Goal: Task Accomplishment & Management: Complete application form

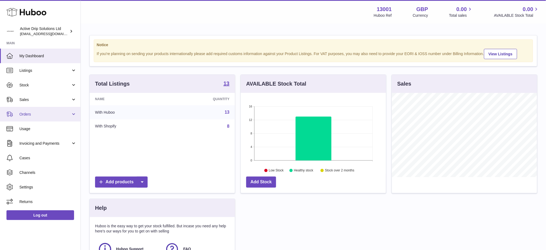
scroll to position [84, 145]
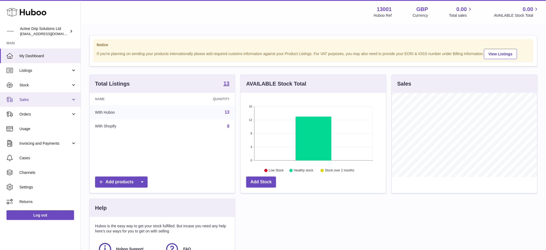
click at [37, 99] on span "Sales" at bounding box center [44, 99] width 51 height 5
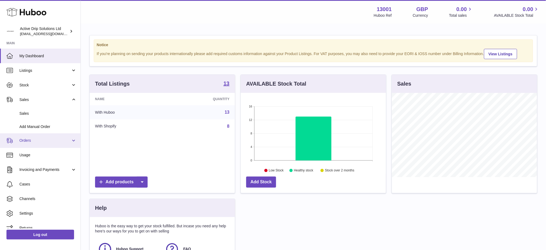
scroll to position [7, 0]
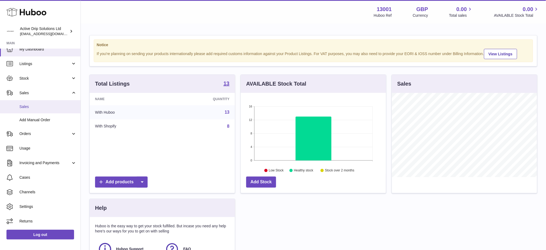
click at [35, 107] on span "Sales" at bounding box center [47, 106] width 57 height 5
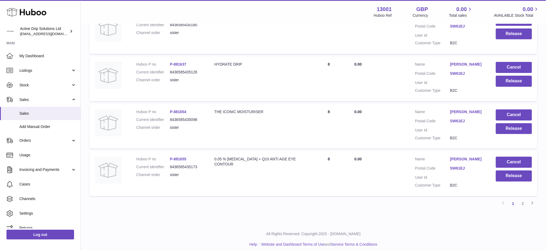
scroll to position [465, 0]
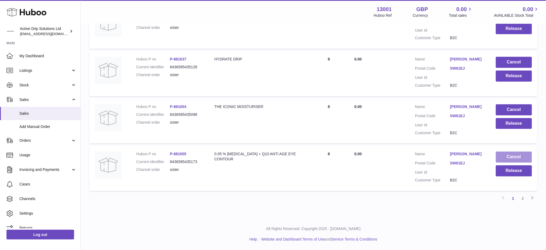
click at [511, 151] on button "Cancel" at bounding box center [514, 156] width 36 height 11
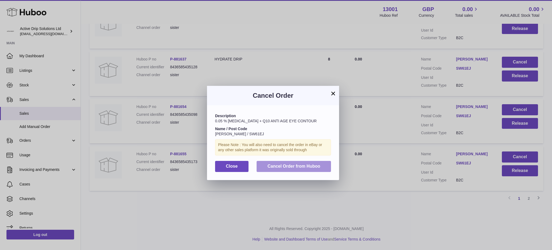
click at [305, 168] on span "Cancel Order from Huboo" at bounding box center [293, 166] width 53 height 5
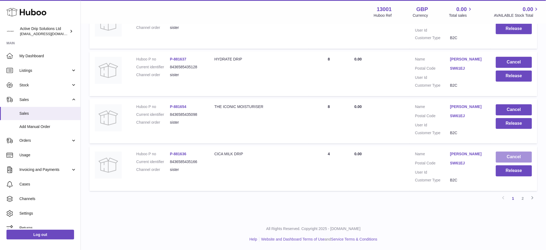
click at [516, 151] on button "Cancel" at bounding box center [514, 156] width 36 height 11
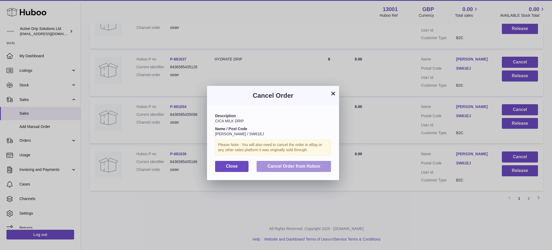
click at [313, 164] on span "Cancel Order from Huboo" at bounding box center [293, 166] width 53 height 5
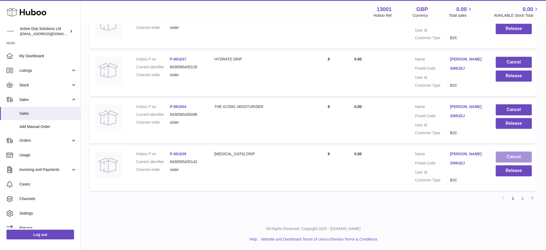
click at [512, 151] on button "Cancel" at bounding box center [514, 156] width 36 height 11
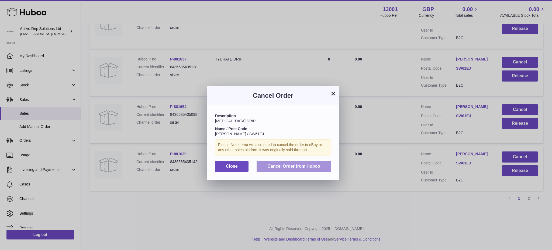
click at [297, 165] on span "Cancel Order from Huboo" at bounding box center [293, 166] width 53 height 5
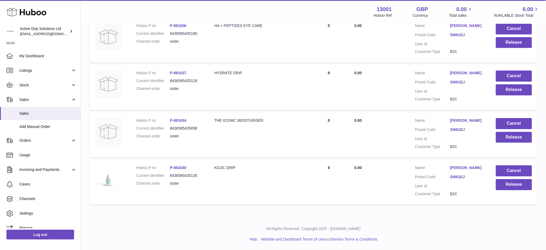
scroll to position [451, 0]
click at [520, 165] on button "Cancel" at bounding box center [514, 170] width 36 height 11
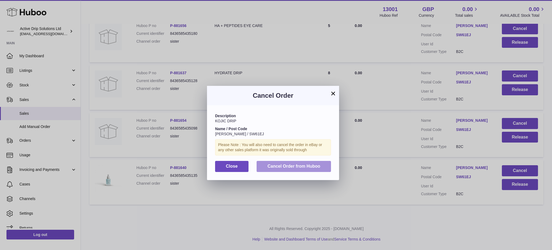
click at [307, 168] on span "Cancel Order from Huboo" at bounding box center [293, 166] width 53 height 5
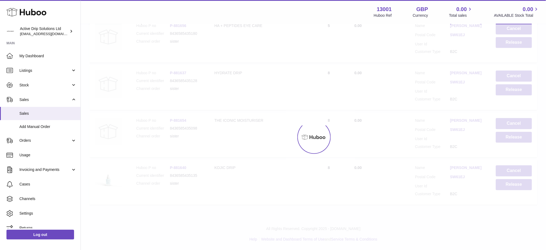
scroll to position [399, 0]
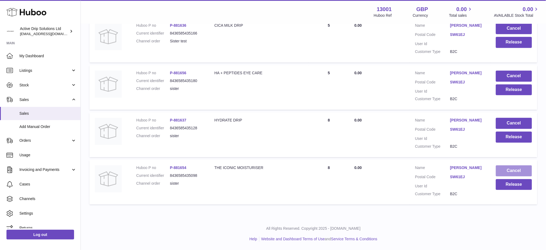
click at [510, 168] on button "Cancel" at bounding box center [514, 170] width 36 height 11
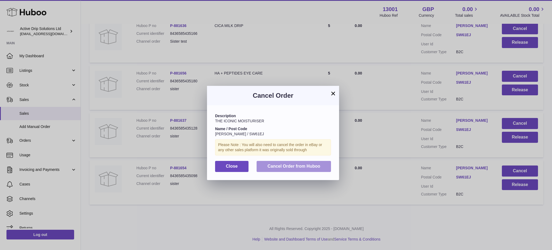
click at [315, 168] on span "Cancel Order from Huboo" at bounding box center [293, 166] width 53 height 5
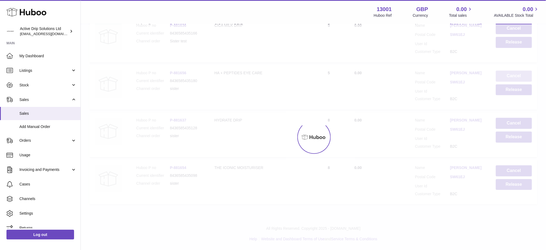
scroll to position [346, 0]
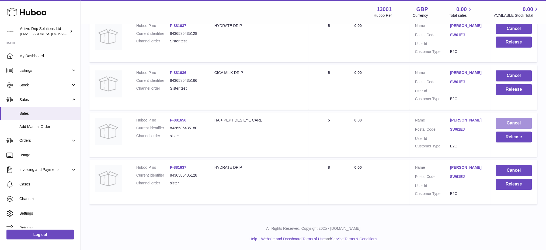
click at [509, 118] on button "Cancel" at bounding box center [514, 123] width 36 height 11
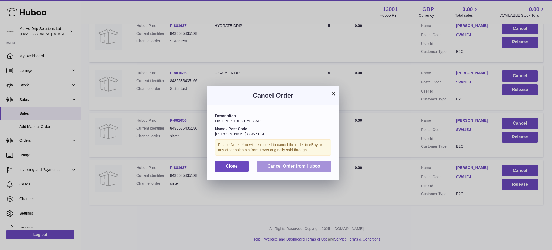
click at [285, 168] on span "Cancel Order from Huboo" at bounding box center [293, 166] width 53 height 5
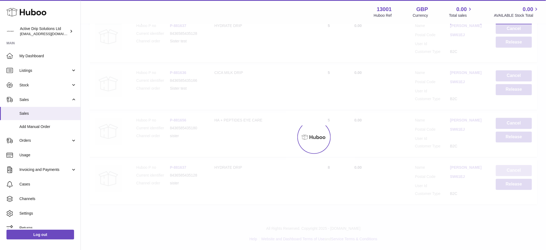
scroll to position [294, 0]
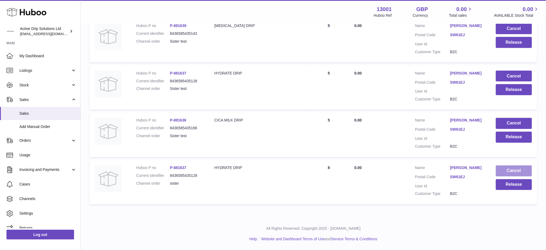
click at [516, 165] on button "Cancel" at bounding box center [514, 170] width 36 height 11
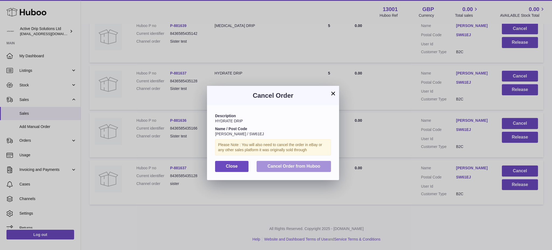
click at [298, 168] on span "Cancel Order from Huboo" at bounding box center [293, 166] width 53 height 5
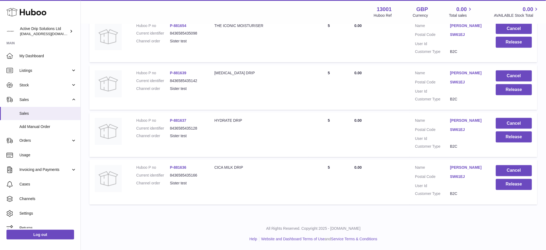
scroll to position [62, 0]
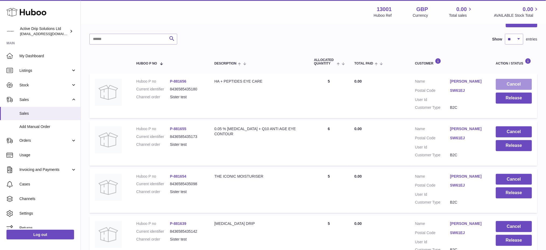
click at [516, 83] on button "Cancel" at bounding box center [514, 84] width 36 height 11
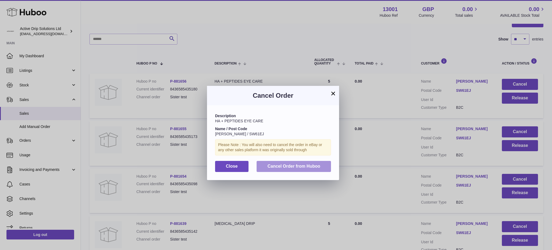
click at [314, 165] on span "Cancel Order from Huboo" at bounding box center [293, 166] width 53 height 5
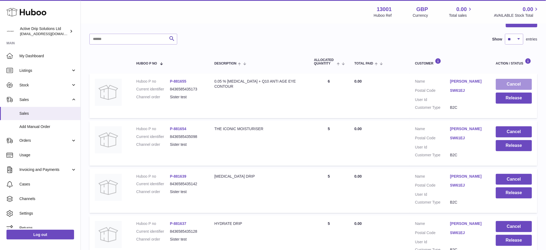
click at [513, 81] on button "Cancel" at bounding box center [514, 84] width 36 height 11
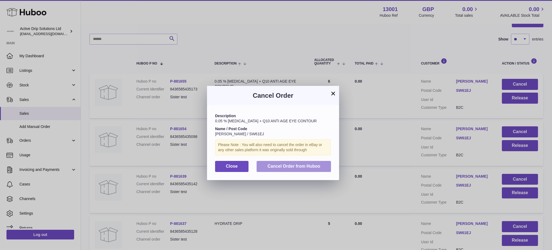
click at [304, 164] on span "Cancel Order from Huboo" at bounding box center [293, 166] width 53 height 5
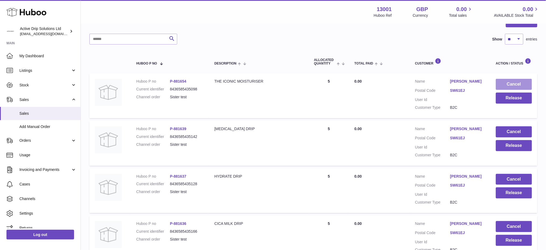
click at [512, 84] on button "Cancel" at bounding box center [514, 84] width 36 height 11
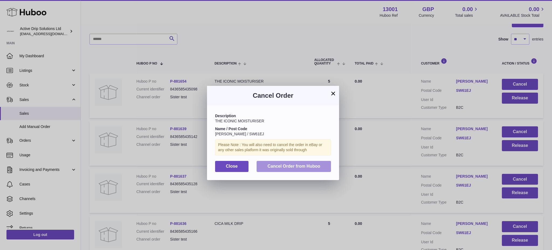
click at [298, 168] on span "Cancel Order from Huboo" at bounding box center [293, 166] width 53 height 5
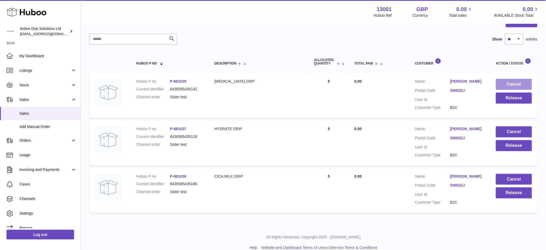
click at [505, 84] on button "Cancel" at bounding box center [514, 84] width 36 height 11
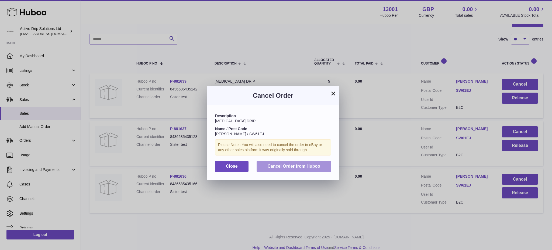
click at [300, 164] on span "Cancel Order from Huboo" at bounding box center [293, 166] width 53 height 5
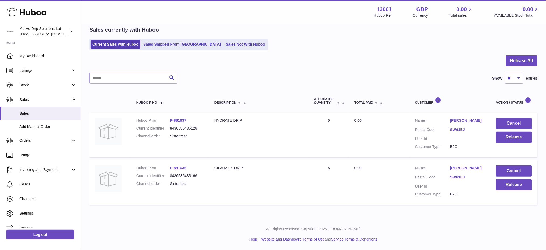
scroll to position [32, 0]
click at [508, 118] on button "Cancel" at bounding box center [514, 123] width 36 height 11
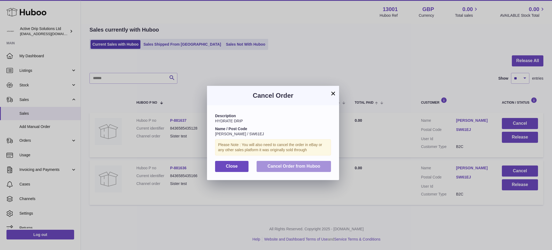
click at [299, 164] on span "Cancel Order from Huboo" at bounding box center [293, 166] width 53 height 5
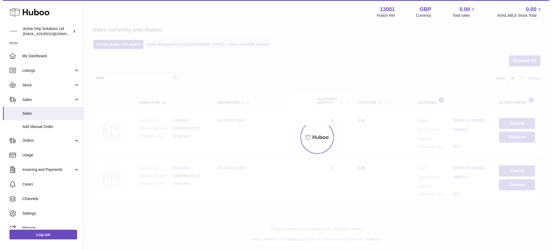
scroll to position [0, 0]
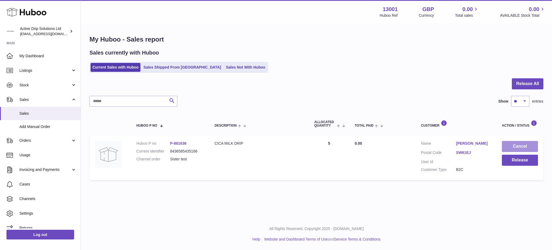
click at [522, 141] on button "Cancel" at bounding box center [520, 146] width 36 height 11
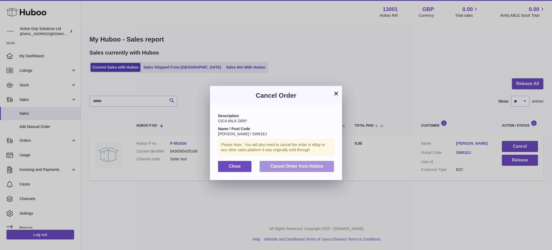
click at [296, 167] on span "Cancel Order from Huboo" at bounding box center [296, 166] width 53 height 5
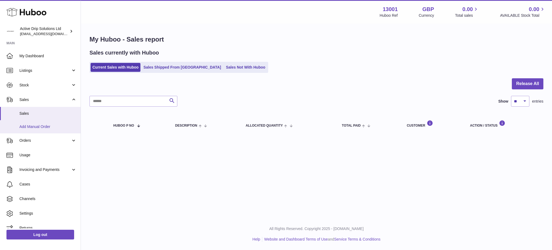
click at [34, 127] on span "Add Manual Order" at bounding box center [47, 126] width 57 height 5
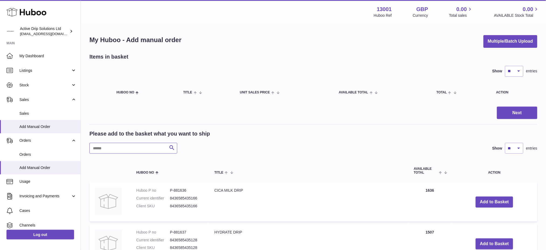
drag, startPoint x: 123, startPoint y: 143, endPoint x: 124, endPoint y: 146, distance: 3.2
click at [123, 144] on input "text" at bounding box center [133, 148] width 88 height 11
paste input "******"
type input "******"
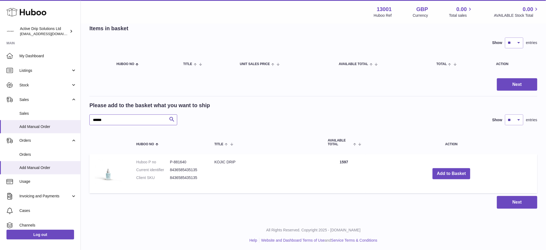
scroll to position [29, 0]
click at [441, 171] on button "Add to Basket" at bounding box center [452, 173] width 38 height 11
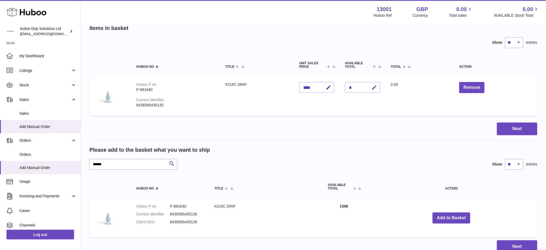
click at [378, 86] on icon "button" at bounding box center [375, 88] width 6 height 6
type input "*"
click at [377, 85] on icon "submit" at bounding box center [374, 87] width 5 height 5
click at [128, 163] on input "******" at bounding box center [133, 164] width 88 height 11
drag, startPoint x: 126, startPoint y: 164, endPoint x: 20, endPoint y: 164, distance: 105.6
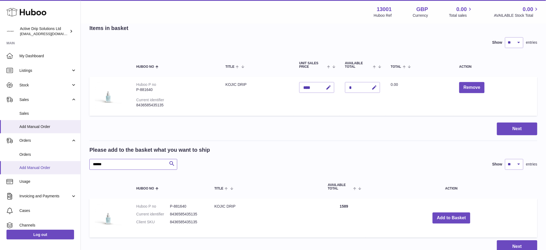
click at [20, 164] on div "Huboo Active Drip Solutions Ltd [EMAIL_ADDRESS][DOMAIN_NAME] Main My Dashboard …" at bounding box center [273, 133] width 546 height 324
paste input "text"
type input "******"
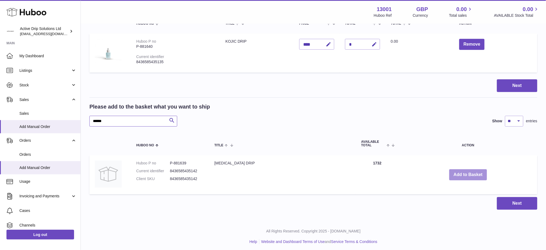
scroll to position [73, 0]
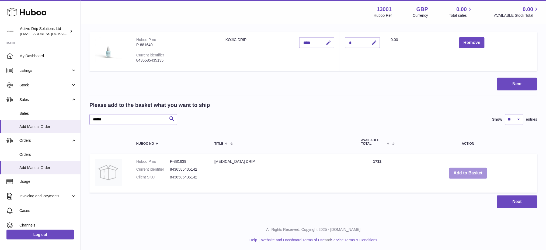
click at [450, 171] on button "Add to Basket" at bounding box center [469, 172] width 38 height 11
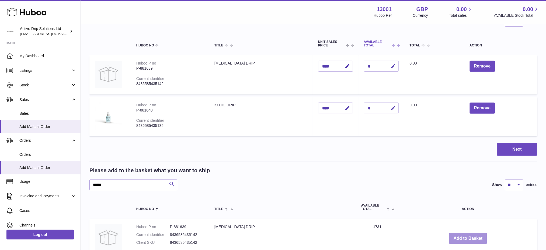
scroll to position [37, 0]
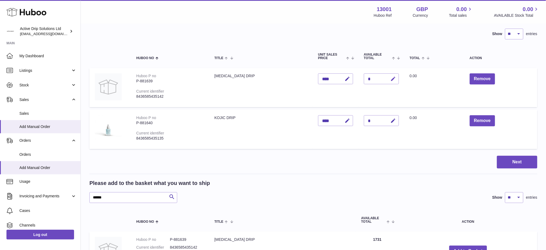
click at [391, 78] on icon "button" at bounding box center [394, 79] width 6 height 6
type input "*"
click at [391, 79] on icon "submit" at bounding box center [393, 78] width 5 height 5
drag, startPoint x: 116, startPoint y: 198, endPoint x: 0, endPoint y: 196, distance: 115.6
click at [0, 196] on div "Huboo Active Drip Solutions Ltd [EMAIL_ADDRESS][DOMAIN_NAME] Main My Dashboard …" at bounding box center [273, 145] width 546 height 365
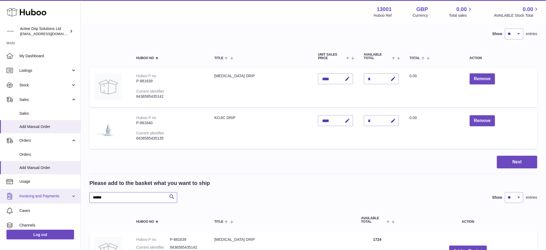
paste input "text"
type input "******"
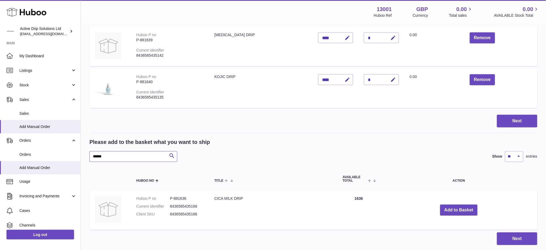
scroll to position [109, 0]
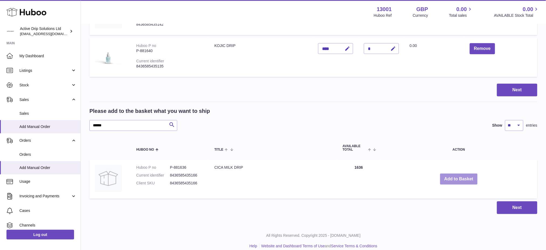
click at [461, 177] on button "Add to Basket" at bounding box center [459, 178] width 38 height 11
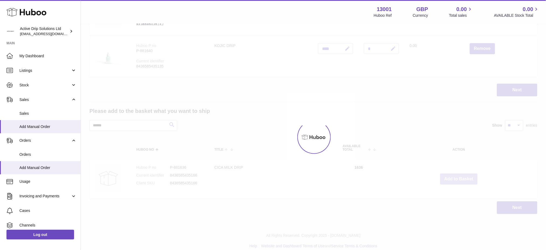
scroll to position [0, 0]
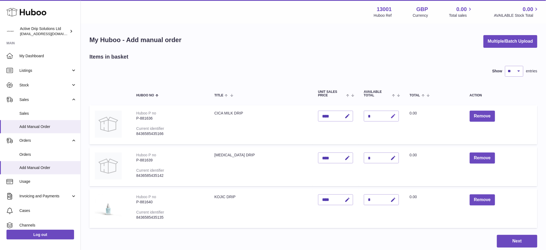
click at [391, 117] on icon "button" at bounding box center [394, 116] width 6 height 6
type input "*"
click at [391, 115] on icon "submit" at bounding box center [393, 115] width 5 height 5
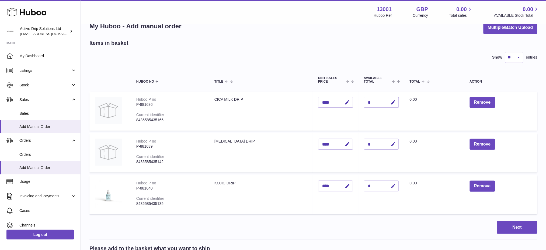
scroll to position [144, 0]
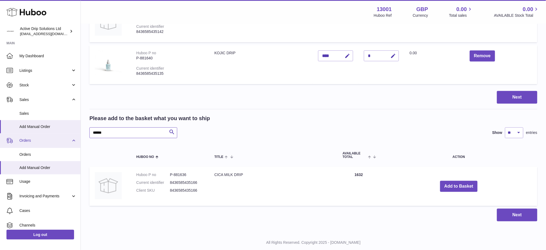
drag, startPoint x: 116, startPoint y: 136, endPoint x: 10, endPoint y: 133, distance: 106.8
click at [10, 133] on div "Huboo Active Drip Solutions Ltd [EMAIL_ADDRESS][DOMAIN_NAME] Main My Dashboard …" at bounding box center [273, 59] width 546 height 407
paste input "text"
type input "******"
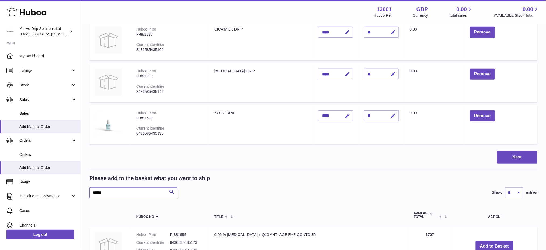
scroll to position [108, 0]
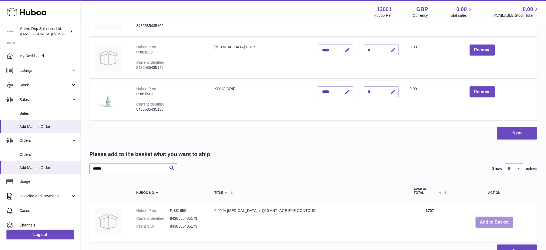
click at [478, 222] on button "Add to Basket" at bounding box center [495, 221] width 38 height 11
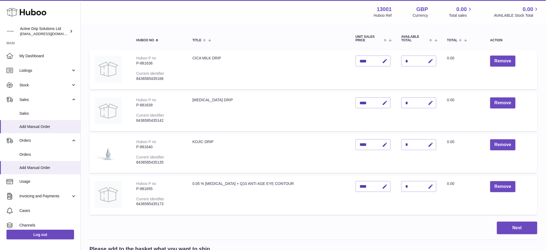
scroll to position [91, 0]
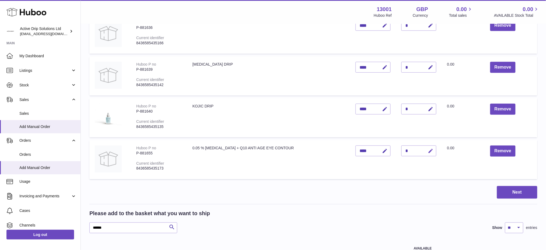
drag, startPoint x: 422, startPoint y: 148, endPoint x: 427, endPoint y: 155, distance: 8.4
click at [428, 149] on icon "button" at bounding box center [431, 151] width 6 height 6
type input "*"
click at [429, 148] on icon "submit" at bounding box center [431, 150] width 5 height 5
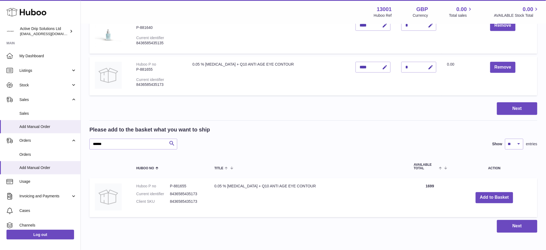
scroll to position [198, 0]
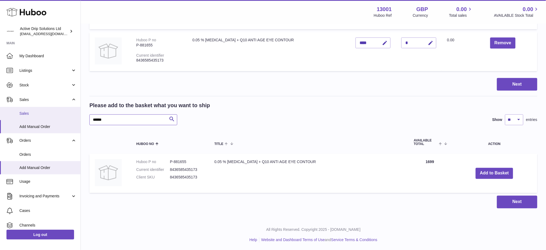
drag, startPoint x: 119, startPoint y: 118, endPoint x: 22, endPoint y: 110, distance: 97.6
click at [24, 111] on div "Huboo Active Drip Solutions Ltd [EMAIL_ADDRESS][DOMAIN_NAME] Main My Dashboard …" at bounding box center [273, 26] width 546 height 449
paste input "text"
type input "******"
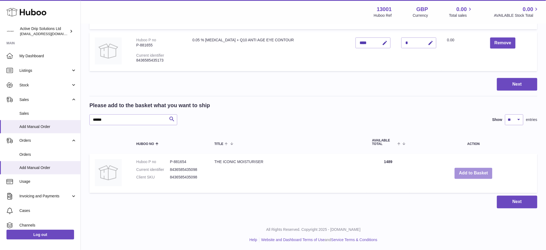
drag, startPoint x: 463, startPoint y: 171, endPoint x: 447, endPoint y: 174, distance: 15.9
click at [463, 171] on button "Add to Basket" at bounding box center [474, 173] width 38 height 11
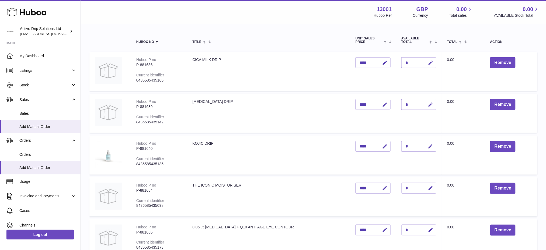
scroll to position [91, 0]
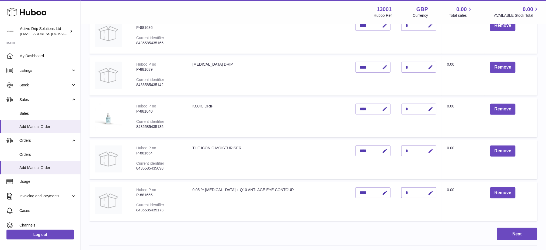
click at [428, 151] on icon "button" at bounding box center [431, 151] width 6 height 6
type input "*"
click at [429, 150] on icon "submit" at bounding box center [431, 150] width 5 height 5
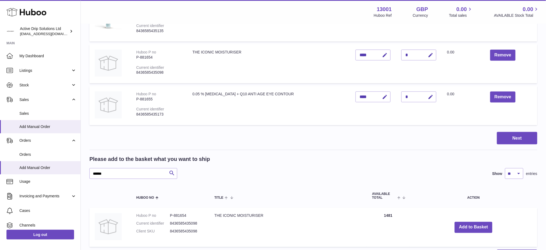
scroll to position [240, 0]
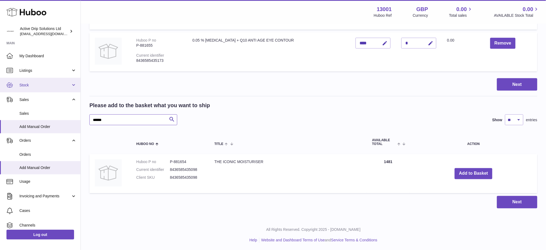
drag, startPoint x: 103, startPoint y: 119, endPoint x: 0, endPoint y: 89, distance: 107.8
click at [0, 96] on div "Huboo Active Drip Solutions Ltd [EMAIL_ADDRESS][DOMAIN_NAME] Main My Dashboard …" at bounding box center [273, 5] width 546 height 491
paste input "text"
type input "******"
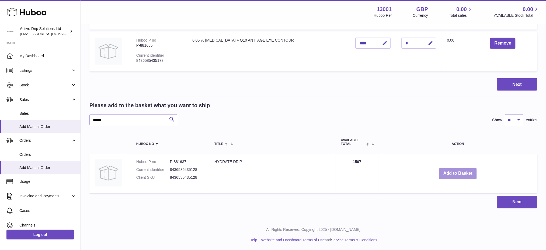
drag, startPoint x: 449, startPoint y: 169, endPoint x: 447, endPoint y: 175, distance: 6.2
click at [449, 170] on button "Add to Basket" at bounding box center [459, 173] width 38 height 11
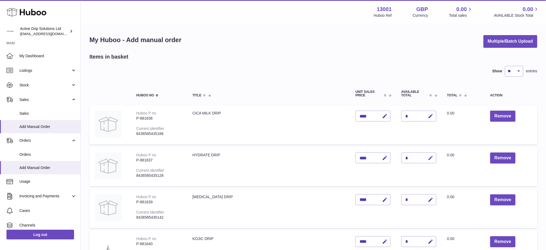
click at [428, 158] on icon "button" at bounding box center [431, 158] width 6 height 6
type input "*"
click at [425, 153] on button "submit" at bounding box center [430, 157] width 10 height 9
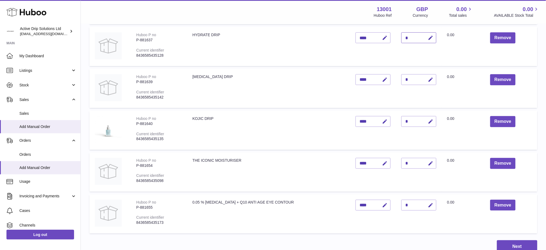
scroll to position [179, 0]
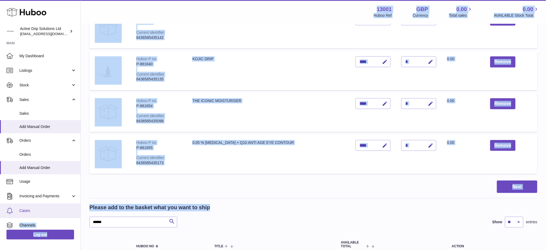
drag, startPoint x: 131, startPoint y: 214, endPoint x: 12, endPoint y: 212, distance: 119.4
click at [19, 210] on div "Huboo Active Drip Solutions Ltd [EMAIL_ADDRESS][DOMAIN_NAME] Main My Dashboard …" at bounding box center [273, 87] width 546 height 532
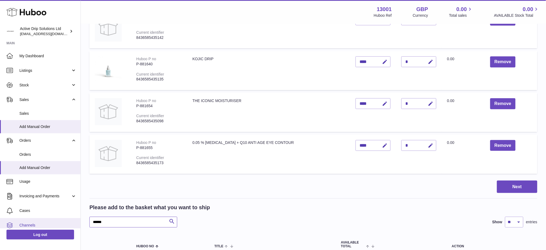
drag, startPoint x: 118, startPoint y: 222, endPoint x: 32, endPoint y: 222, distance: 86.5
click at [32, 222] on div "Huboo Active Drip Solutions Ltd [EMAIL_ADDRESS][DOMAIN_NAME] Main My Dashboard …" at bounding box center [273, 87] width 546 height 532
paste input "text"
type input "******"
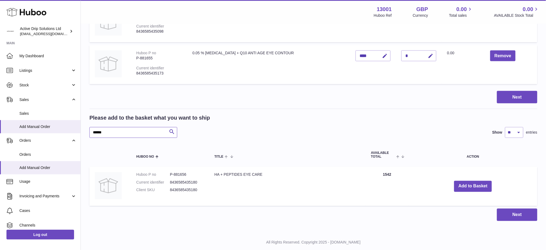
scroll to position [282, 0]
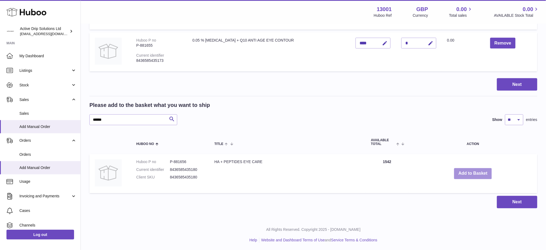
click at [465, 171] on button "Add to Basket" at bounding box center [473, 173] width 38 height 11
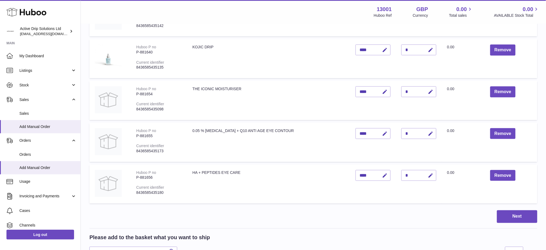
scroll to position [174, 0]
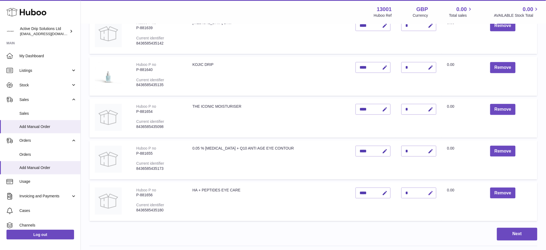
click at [428, 192] on icon "button" at bounding box center [431, 193] width 6 height 6
type input "*"
click at [425, 188] on button "submit" at bounding box center [430, 192] width 10 height 9
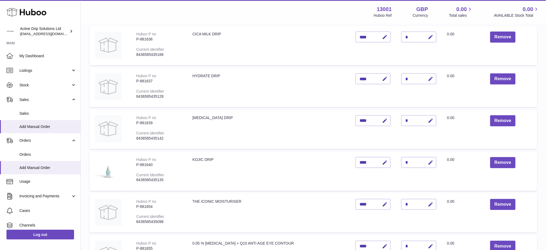
scroll to position [251, 0]
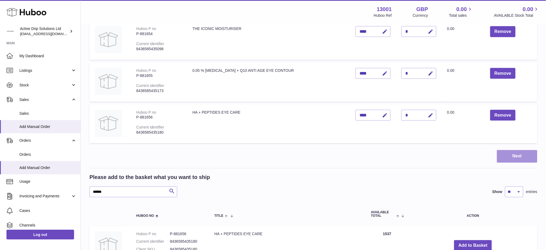
click at [503, 151] on button "Next" at bounding box center [517, 156] width 40 height 13
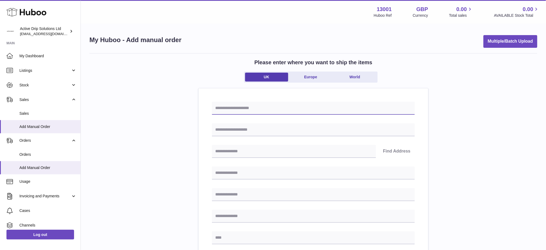
click at [236, 107] on input "text" at bounding box center [313, 108] width 203 height 13
click at [237, 127] on input "text" at bounding box center [313, 129] width 203 height 13
click at [239, 105] on input "text" at bounding box center [313, 108] width 203 height 13
type input "********"
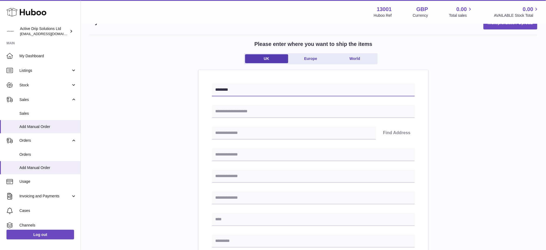
scroll to position [36, 0]
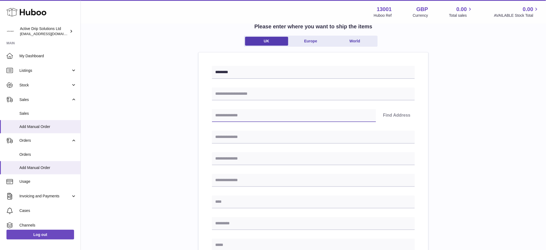
click at [258, 115] on input "text" at bounding box center [294, 115] width 164 height 13
click at [234, 92] on input "text" at bounding box center [313, 93] width 203 height 13
paste input "**********"
click at [225, 94] on input "**********" at bounding box center [313, 93] width 203 height 13
type input "**********"
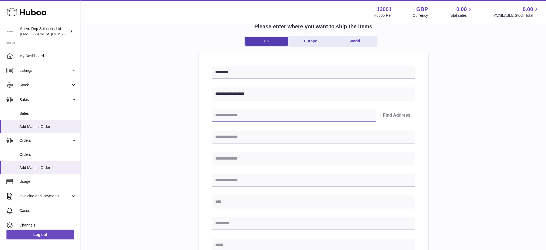
click at [234, 115] on input "text" at bounding box center [294, 115] width 164 height 13
paste input "******"
type input "******"
click at [398, 112] on button "Find Address" at bounding box center [397, 115] width 36 height 13
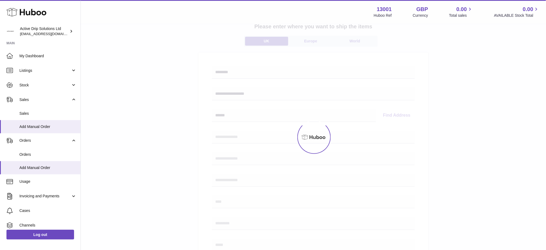
select select
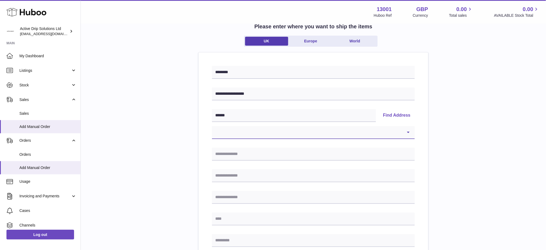
click at [272, 132] on select "**********" at bounding box center [313, 132] width 203 height 13
click at [274, 136] on select "**********" at bounding box center [313, 132] width 203 height 13
drag, startPoint x: 153, startPoint y: 107, endPoint x: 59, endPoint y: 3, distance: 140.4
click at [151, 107] on div "**********" at bounding box center [313, 213] width 448 height 392
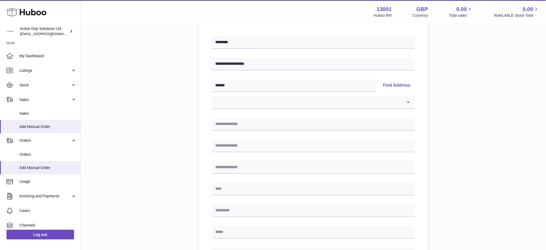
scroll to position [108, 0]
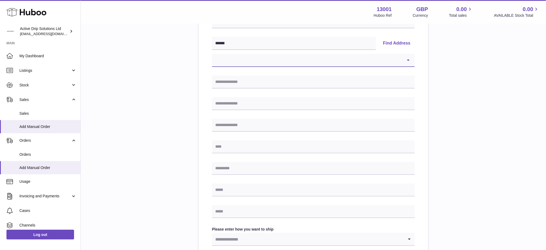
click at [237, 60] on select "**********" at bounding box center [313, 60] width 203 height 13
drag, startPoint x: 163, startPoint y: 68, endPoint x: 197, endPoint y: 69, distance: 33.7
click at [163, 68] on div "**********" at bounding box center [313, 141] width 448 height 392
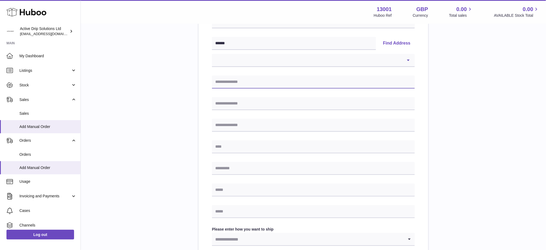
drag, startPoint x: 221, startPoint y: 84, endPoint x: 225, endPoint y: 81, distance: 5.4
click at [221, 85] on input "text" at bounding box center [313, 81] width 203 height 13
paste input "**********"
type input "**********"
drag, startPoint x: 240, startPoint y: 43, endPoint x: 186, endPoint y: 47, distance: 53.8
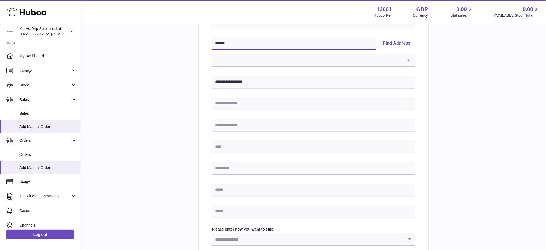
click at [186, 47] on div "**********" at bounding box center [313, 141] width 448 height 392
select select
click at [228, 166] on input "text" at bounding box center [313, 168] width 203 height 13
paste input "******"
click at [223, 168] on input "******" at bounding box center [313, 168] width 203 height 13
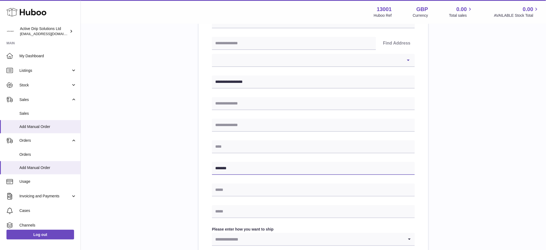
type input "*******"
drag, startPoint x: 225, startPoint y: 146, endPoint x: 241, endPoint y: 146, distance: 15.6
click at [225, 146] on input "text" at bounding box center [313, 146] width 203 height 13
paste input "******"
type input "******"
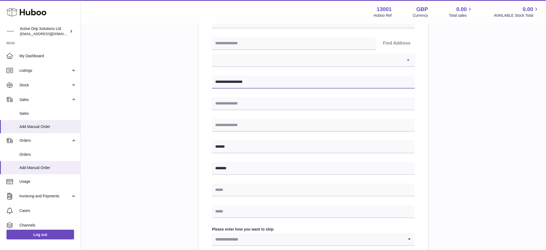
click at [220, 82] on input "**********" at bounding box center [313, 81] width 203 height 13
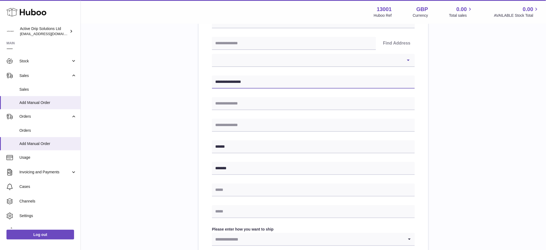
scroll to position [33, 0]
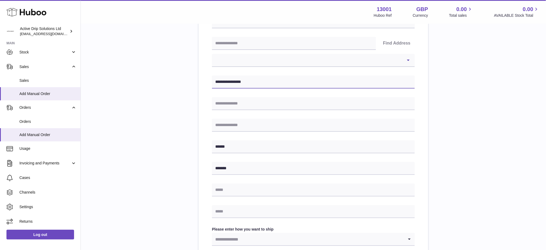
type input "**********"
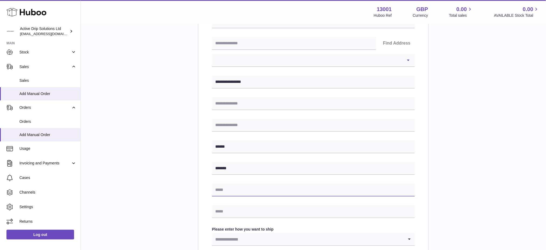
drag, startPoint x: 226, startPoint y: 190, endPoint x: 216, endPoint y: 182, distance: 12.3
click at [226, 190] on input "text" at bounding box center [313, 189] width 203 height 13
paste input "**********"
type input "**********"
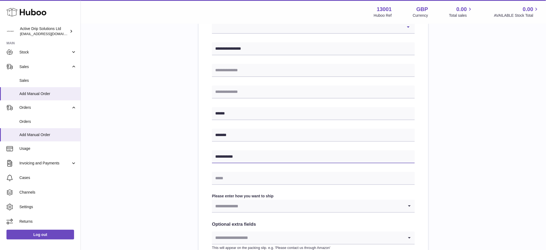
scroll to position [179, 0]
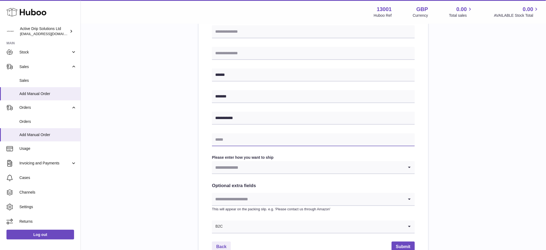
click at [236, 137] on input "text" at bounding box center [313, 139] width 203 height 13
paste input "**********"
type input "**********"
click at [223, 168] on input "Search for option" at bounding box center [308, 167] width 192 height 12
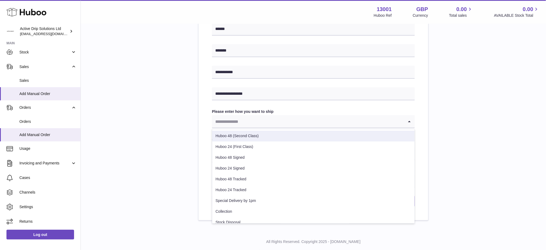
scroll to position [238, 0]
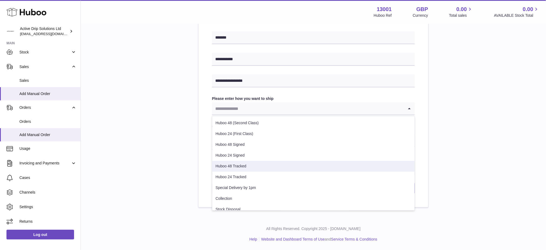
click at [261, 164] on li "Huboo 48 Tracked" at bounding box center [313, 166] width 202 height 11
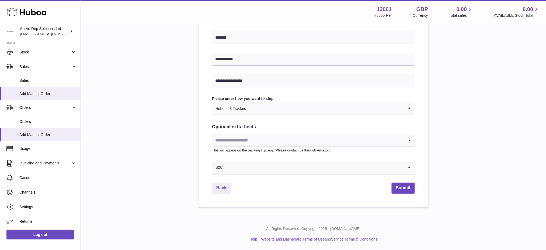
click at [264, 141] on input "Search for option" at bounding box center [308, 140] width 192 height 12
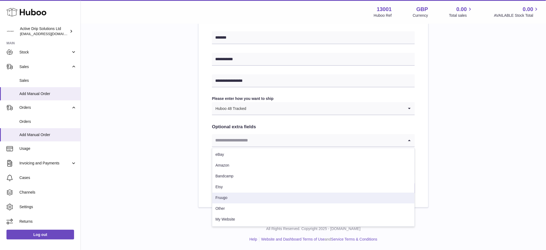
click at [239, 202] on li "Fruugo" at bounding box center [313, 197] width 202 height 11
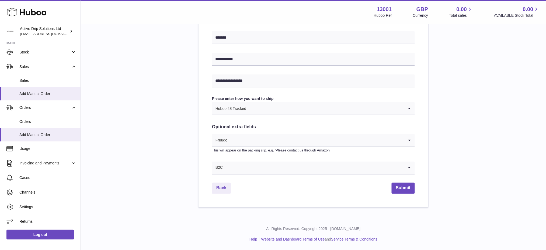
click at [226, 144] on div "Fruugo" at bounding box center [308, 140] width 192 height 12
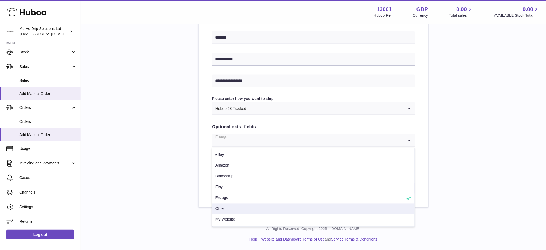
click at [230, 206] on li "Other" at bounding box center [313, 208] width 202 height 11
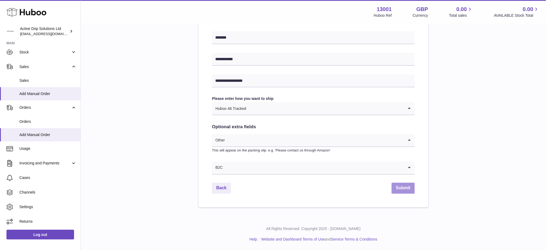
click at [399, 188] on button "Submit" at bounding box center [403, 187] width 23 height 11
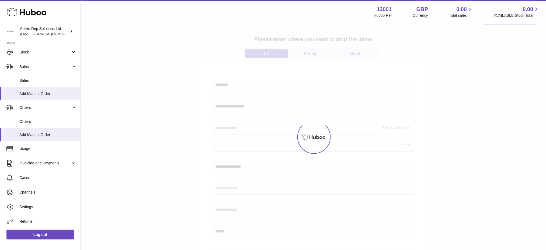
scroll to position [36, 0]
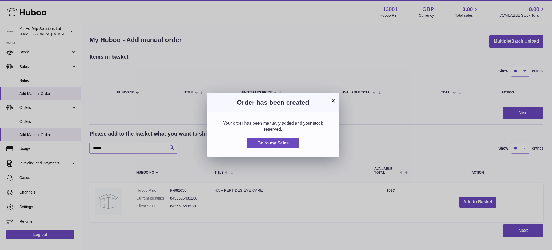
click at [328, 101] on h3 "Order has been created" at bounding box center [273, 102] width 116 height 9
click at [336, 101] on div "× Order has been created Your order has been manually added and your stock rese…" at bounding box center [273, 125] width 132 height 64
drag, startPoint x: 333, startPoint y: 101, endPoint x: 326, endPoint y: 106, distance: 8.9
click at [333, 101] on button "×" at bounding box center [333, 100] width 6 height 6
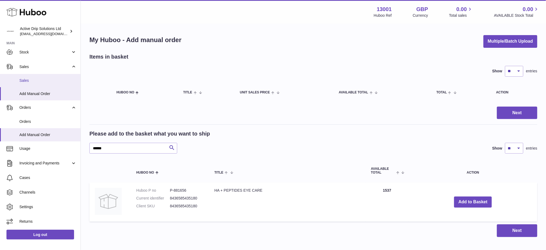
click at [37, 79] on span "Sales" at bounding box center [47, 80] width 57 height 5
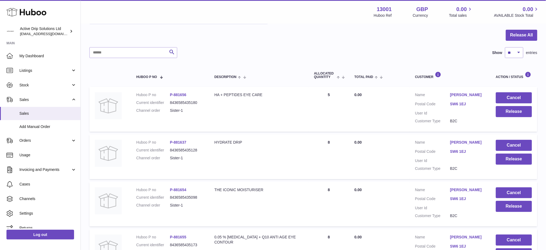
scroll to position [6, 0]
